Goal: Information Seeking & Learning: Learn about a topic

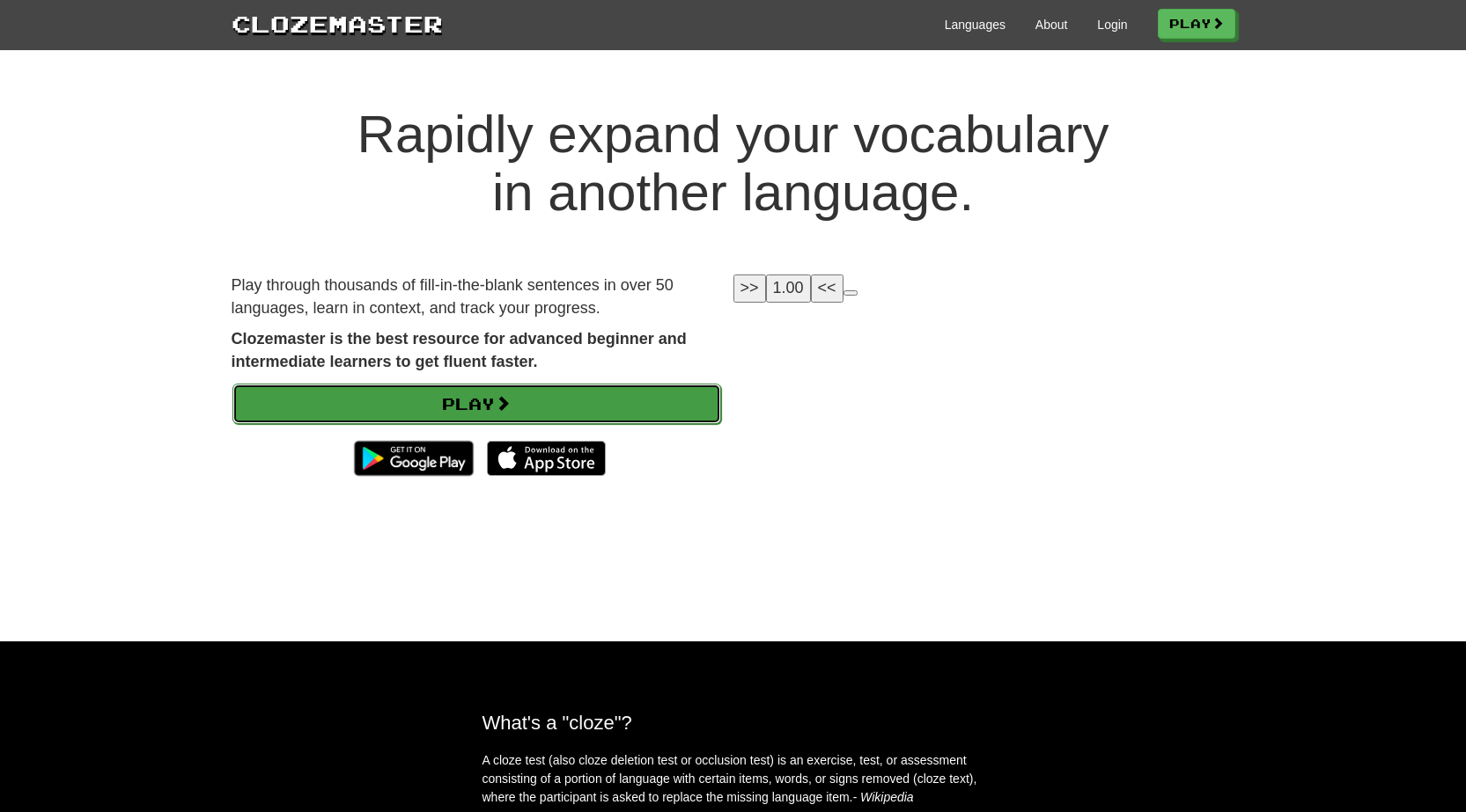
click at [551, 396] on link "Play" at bounding box center [477, 404] width 489 height 41
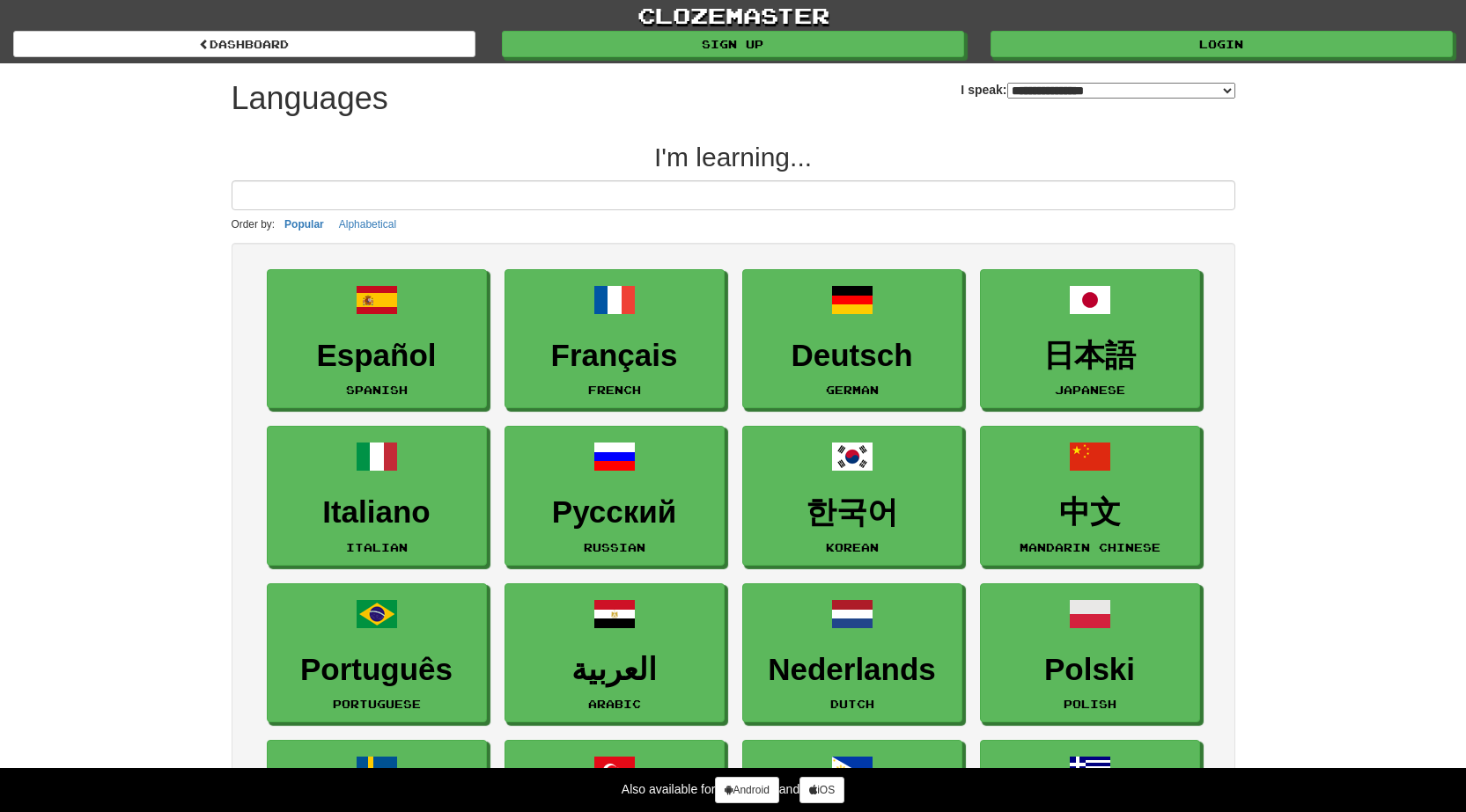
select select "*******"
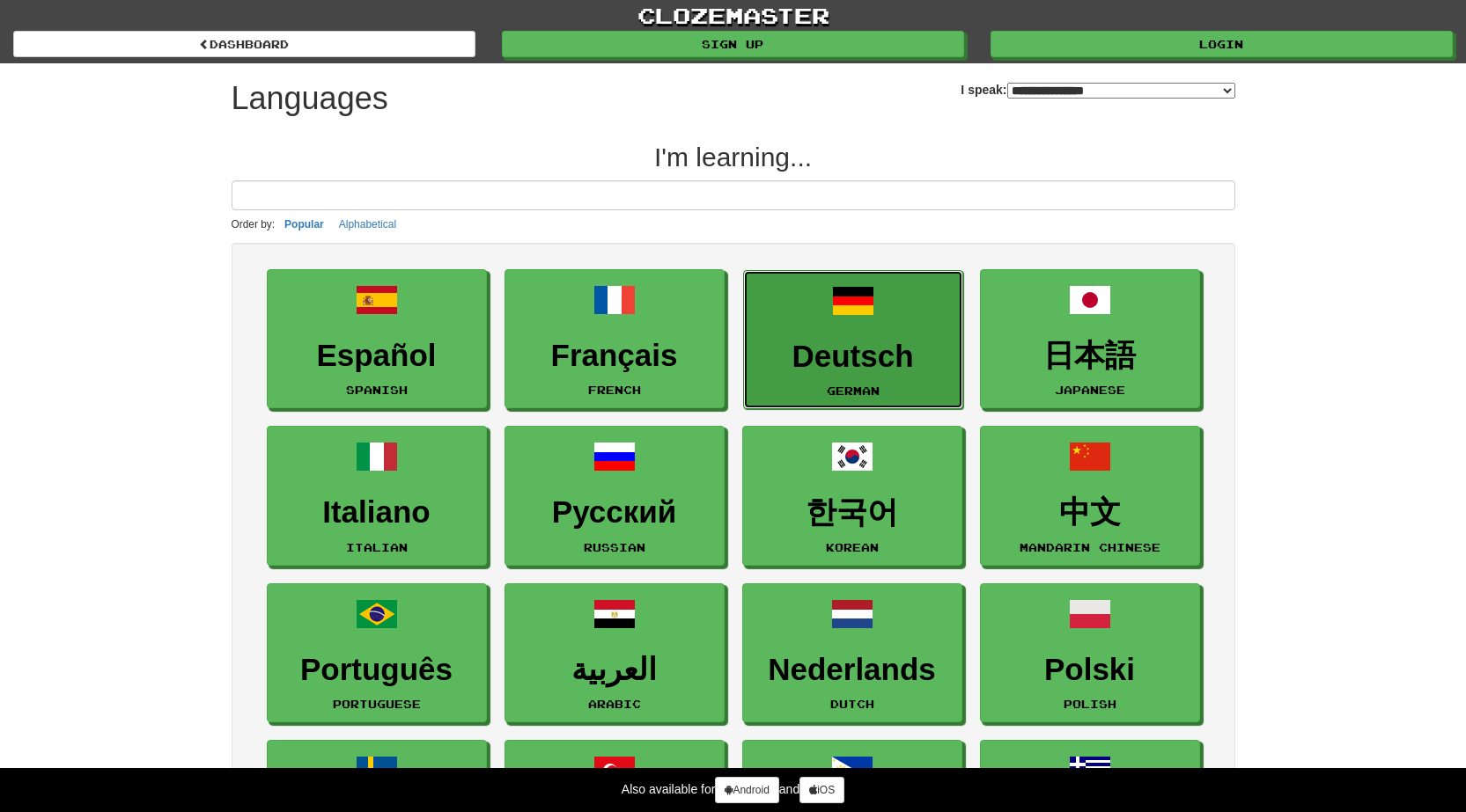
click at [863, 329] on link "Deutsch German" at bounding box center [853, 340] width 220 height 139
